Goal: Navigation & Orientation: Find specific page/section

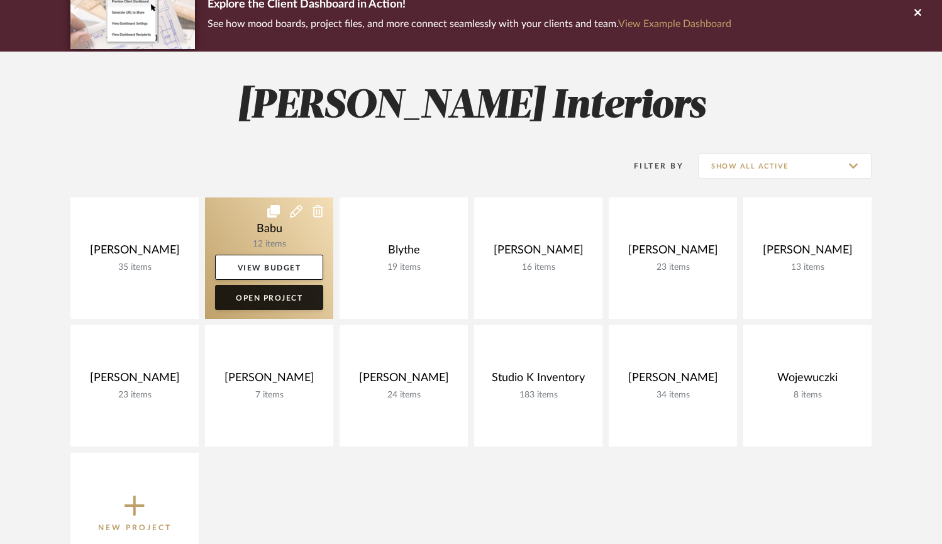
scroll to position [131, 0]
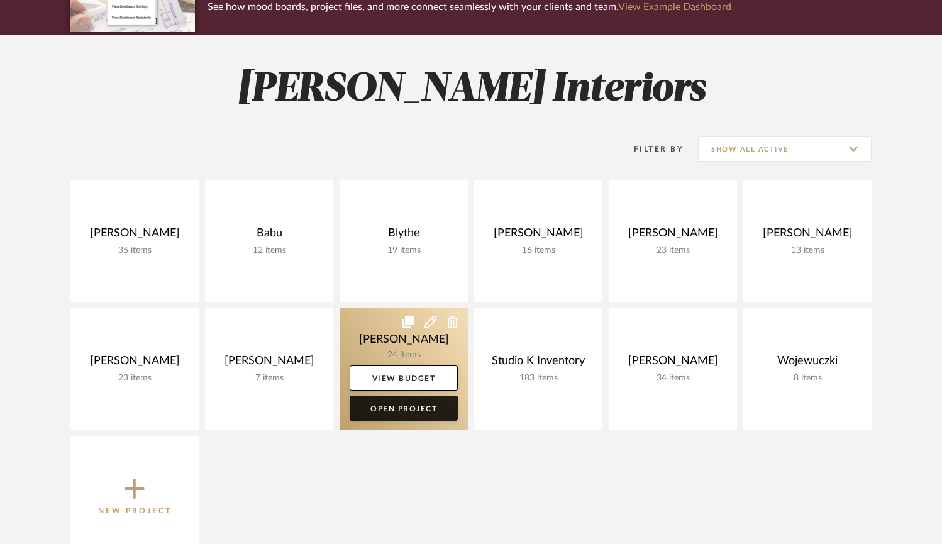
click at [375, 416] on link "Open Project" at bounding box center [404, 407] width 108 height 25
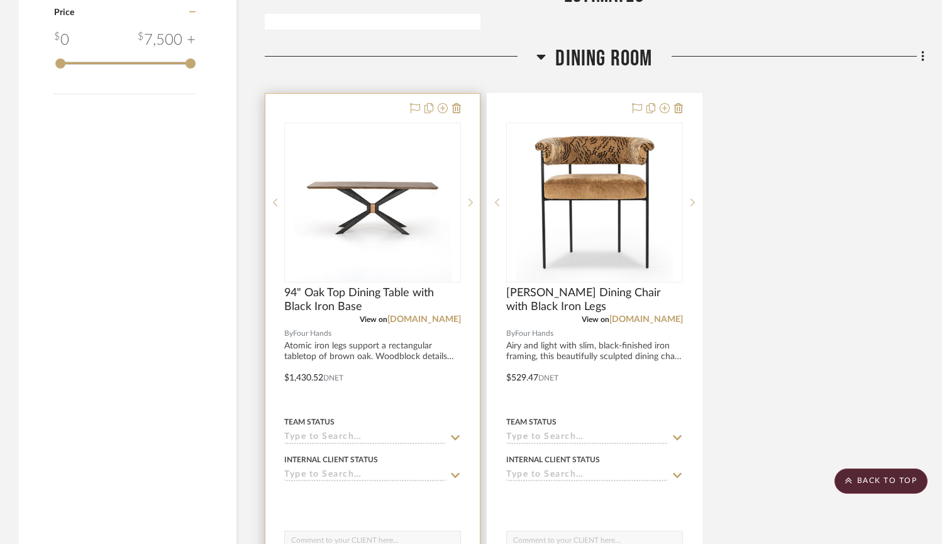
scroll to position [1535, 0]
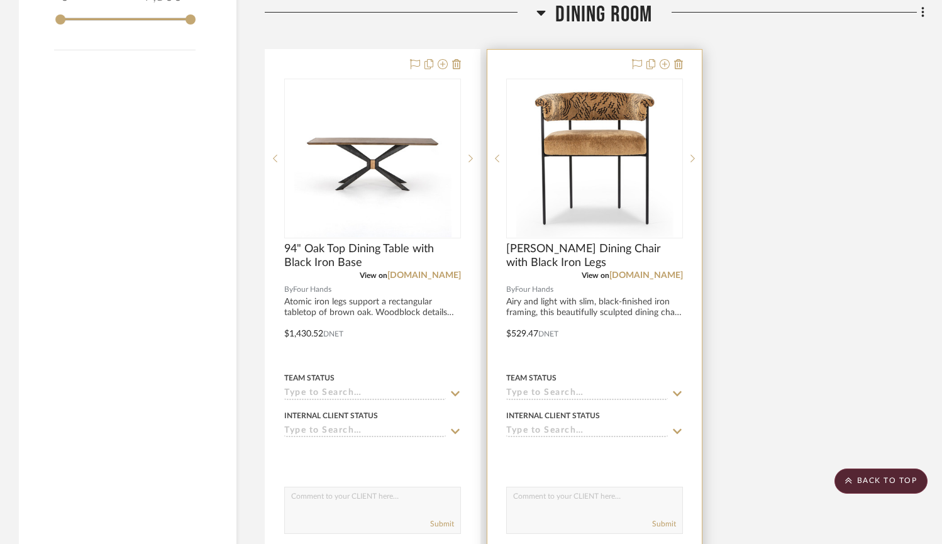
click at [633, 350] on div at bounding box center [594, 325] width 214 height 550
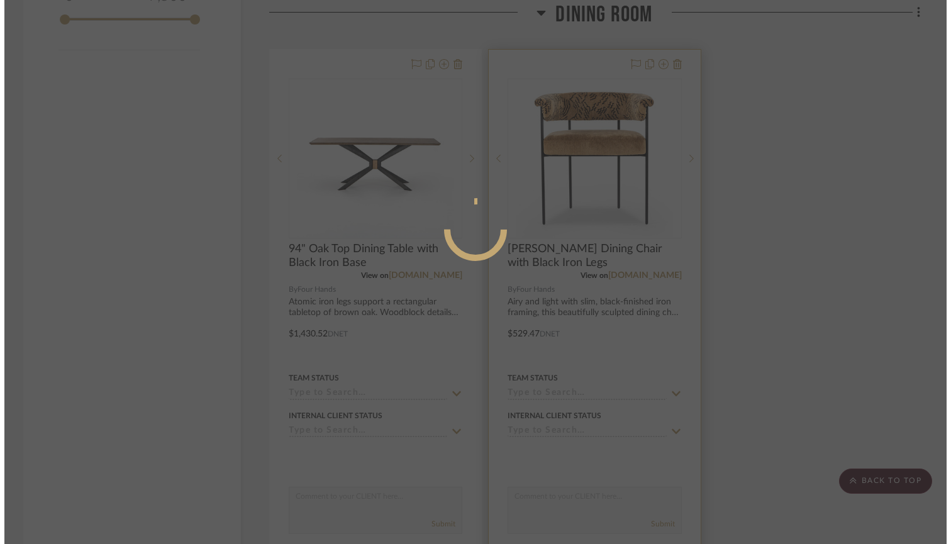
scroll to position [0, 0]
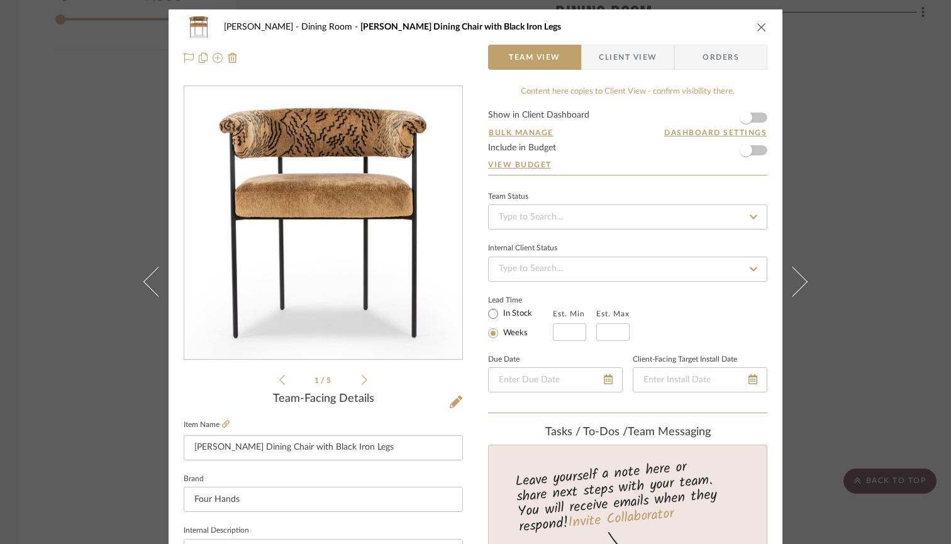
click at [358, 385] on ul "1 / 5" at bounding box center [323, 379] width 88 height 15
click at [362, 382] on icon at bounding box center [365, 379] width 6 height 11
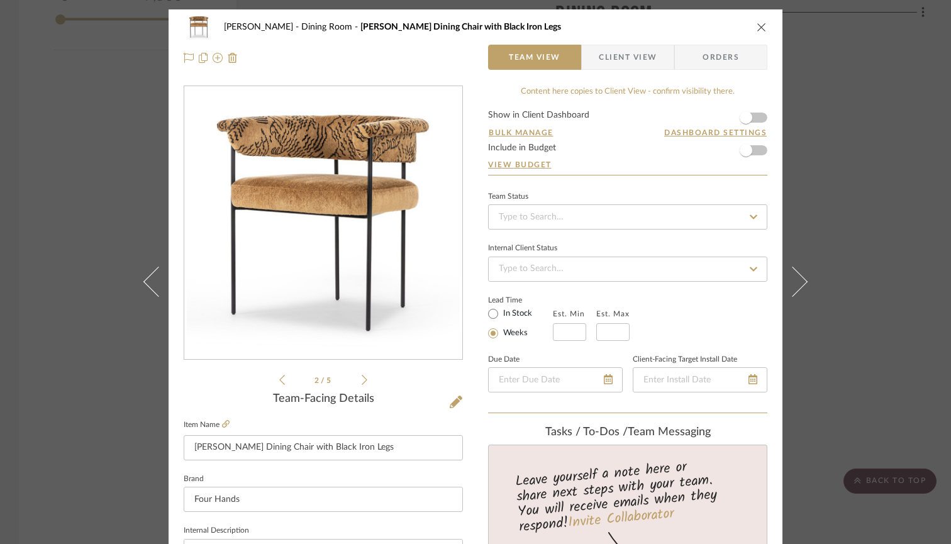
click at [362, 382] on icon at bounding box center [365, 379] width 6 height 11
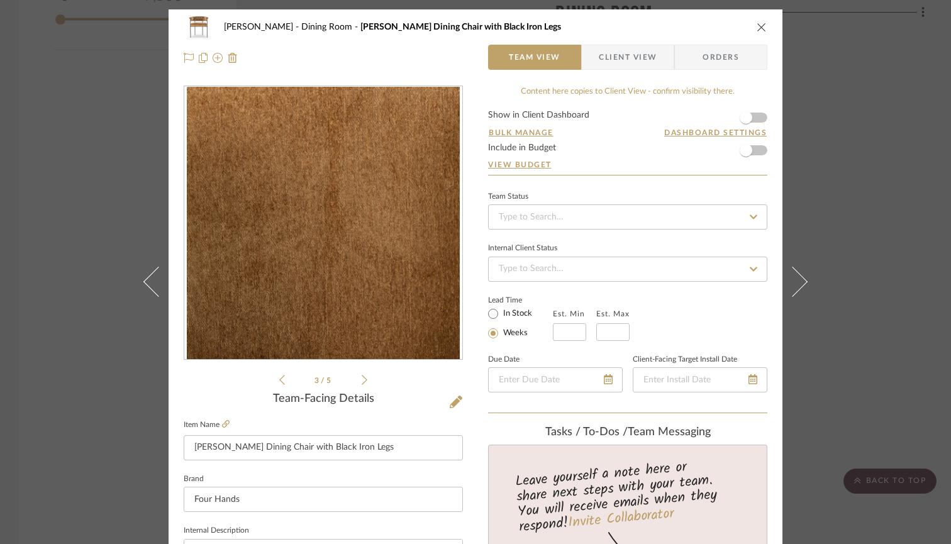
click at [270, 377] on div "3 / 5" at bounding box center [323, 237] width 279 height 302
click at [279, 381] on icon at bounding box center [282, 380] width 6 height 10
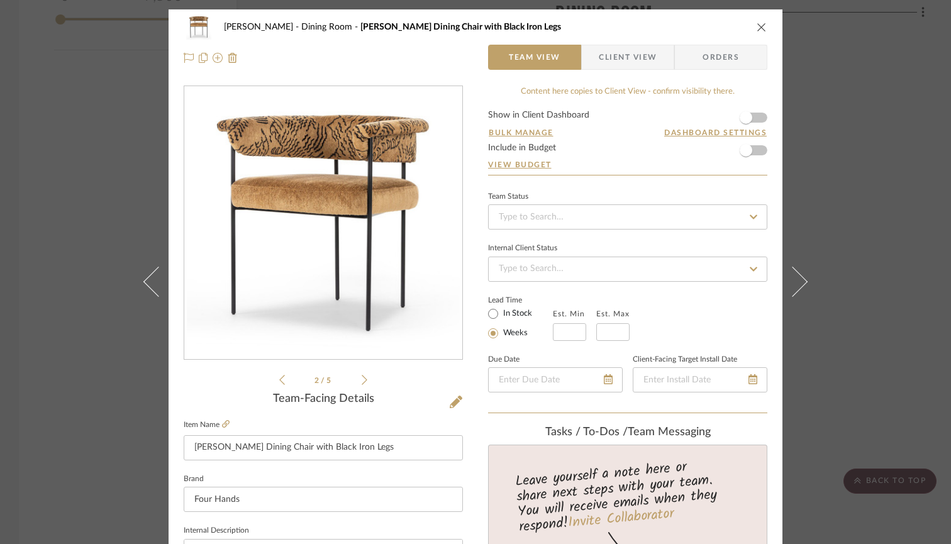
click at [363, 378] on div "2 / 5" at bounding box center [323, 237] width 279 height 302
click at [362, 380] on icon at bounding box center [365, 379] width 6 height 11
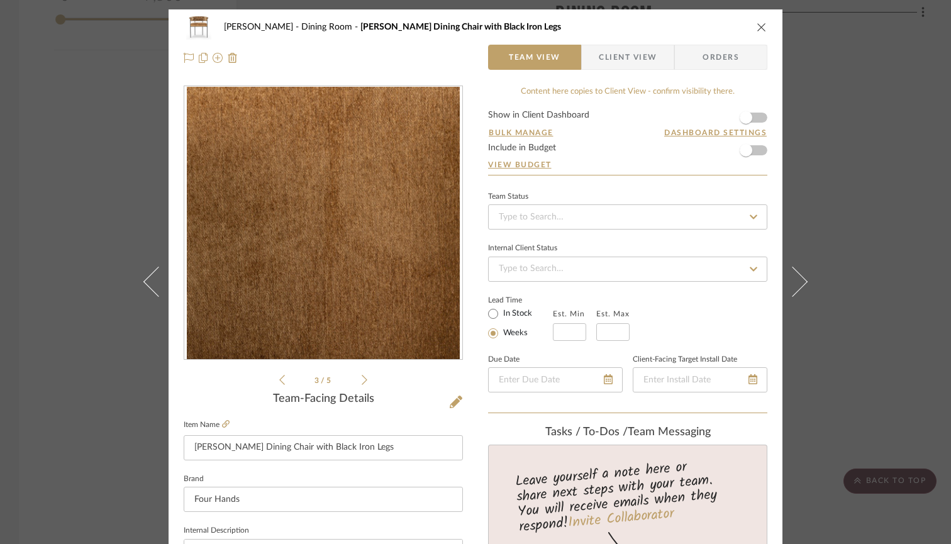
click at [362, 380] on icon at bounding box center [365, 379] width 6 height 11
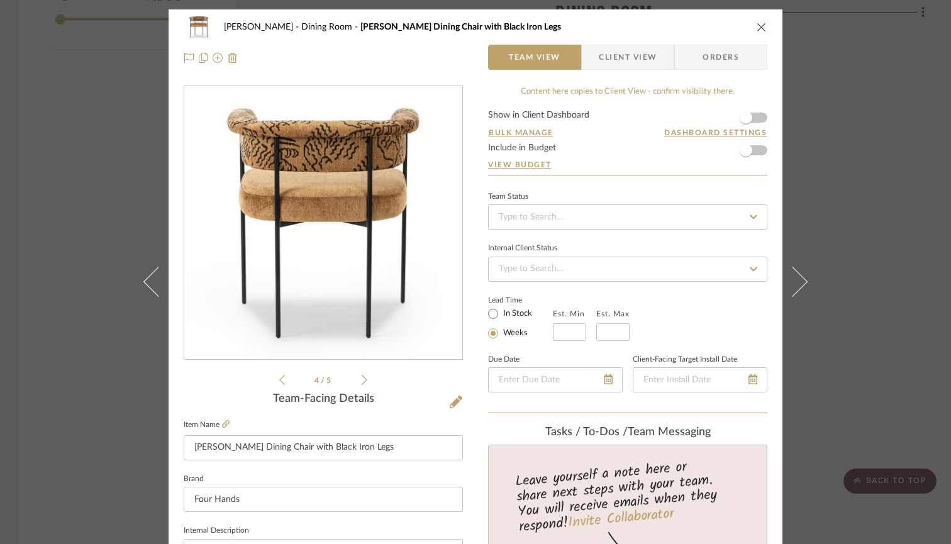
click at [362, 380] on icon at bounding box center [365, 379] width 6 height 11
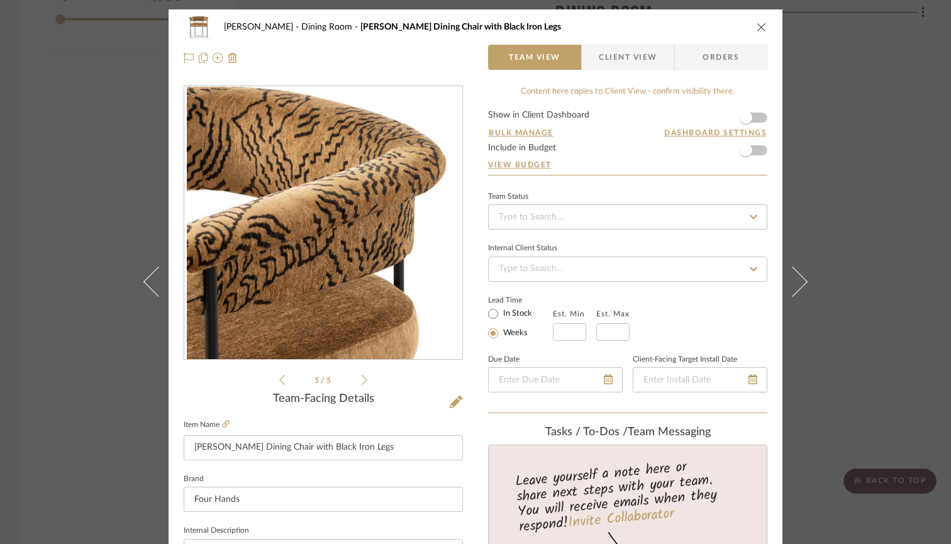
click at [362, 380] on icon at bounding box center [365, 379] width 6 height 11
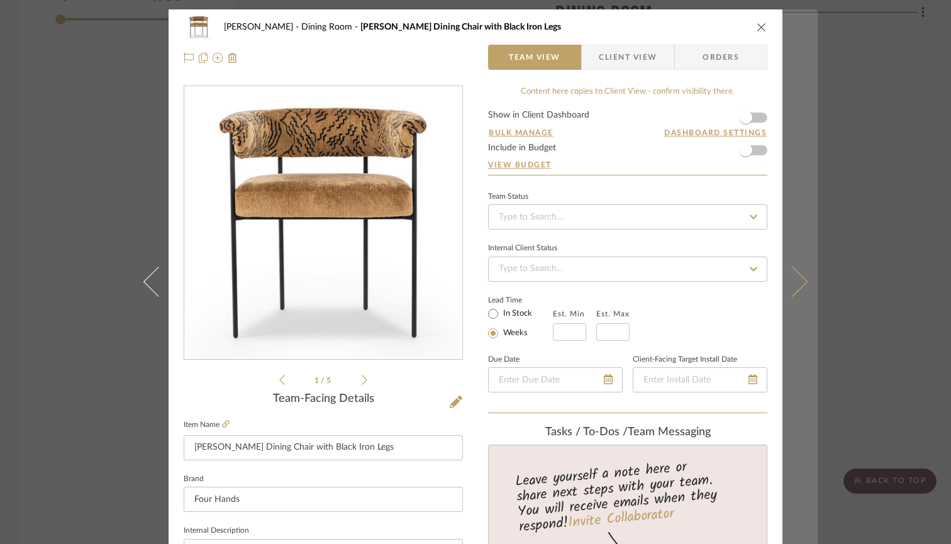
click at [804, 162] on button at bounding box center [799, 281] width 35 height 544
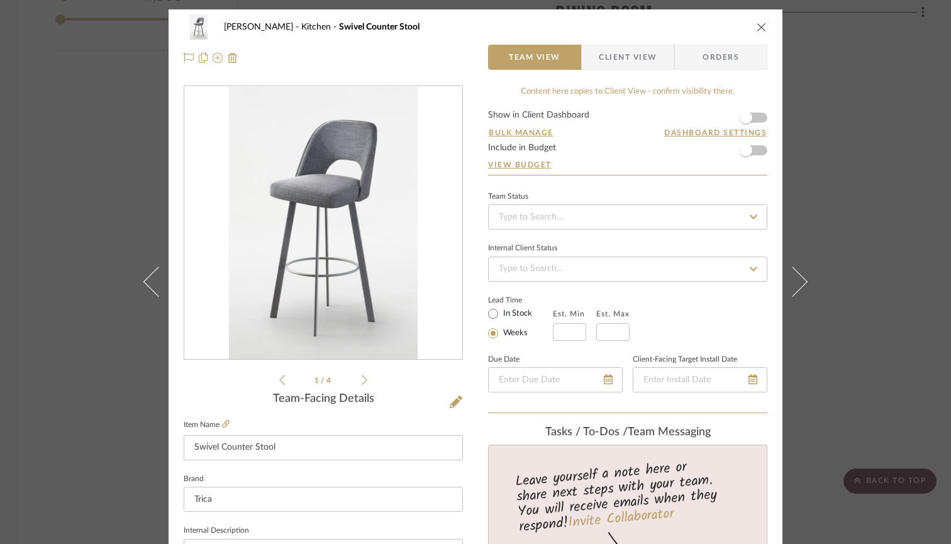
click at [888, 193] on div "[PERSON_NAME] Kitchen Swivel Counter Stool Team View Client View Orders 1 / 4 T…" at bounding box center [475, 272] width 951 height 544
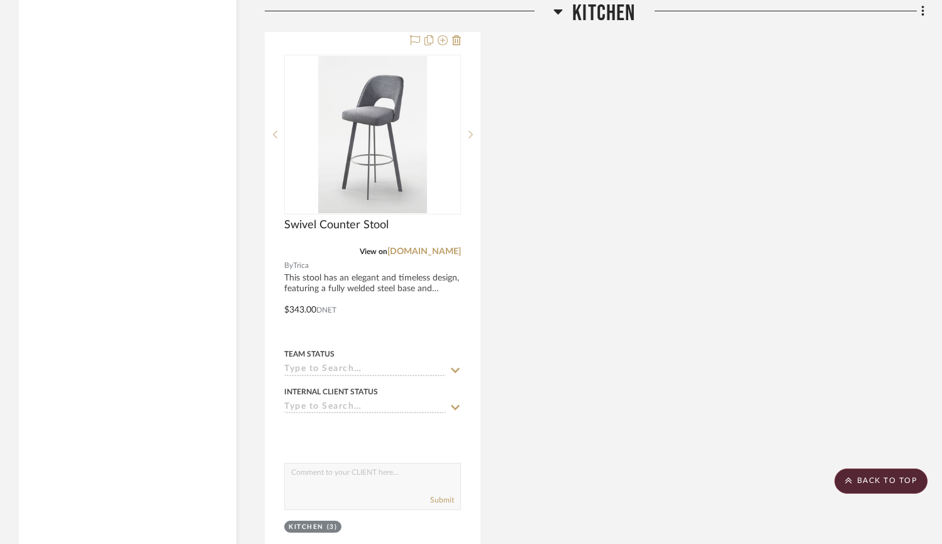
scroll to position [2174, 0]
